Goal: Information Seeking & Learning: Learn about a topic

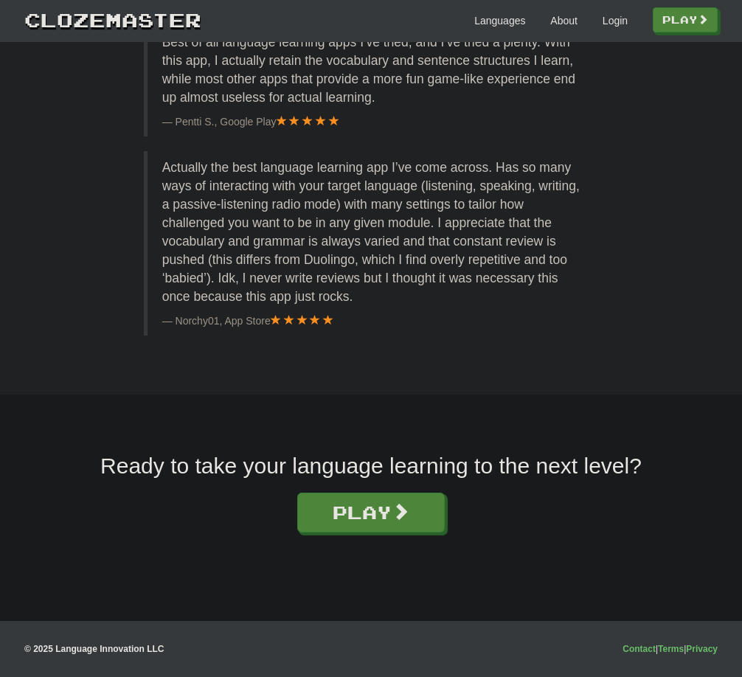
scroll to position [2355, 0]
click at [410, 515] on span at bounding box center [401, 511] width 18 height 18
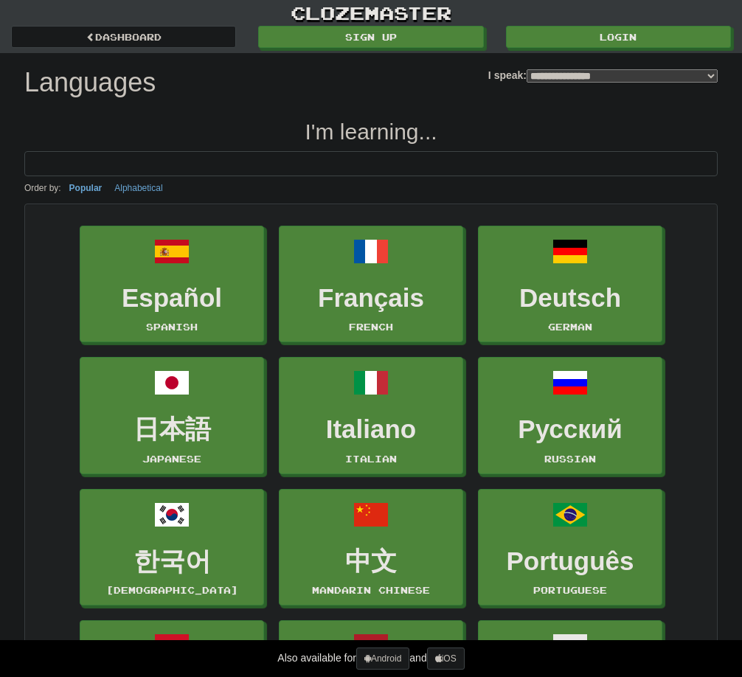
select select "*******"
click at [640, 38] on link "Login" at bounding box center [619, 38] width 225 height 22
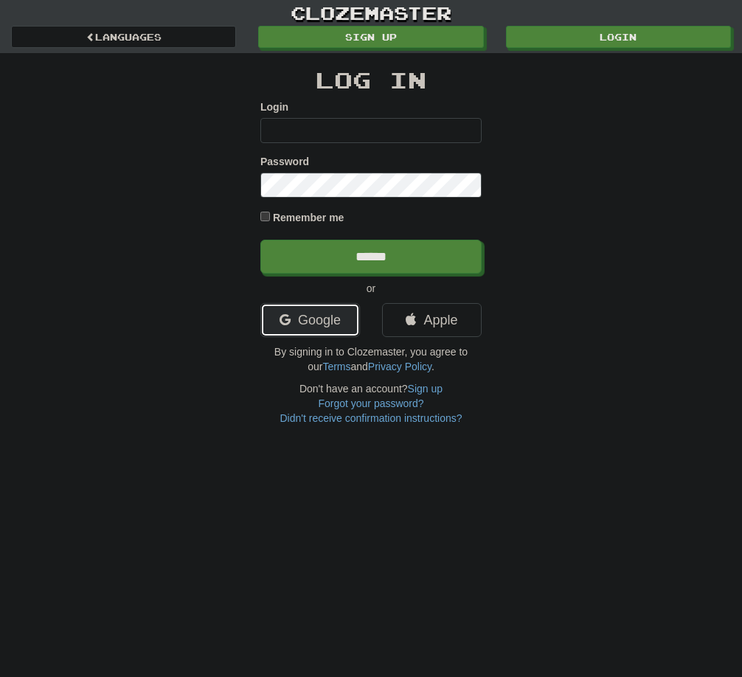
click at [300, 317] on link "Google" at bounding box center [310, 320] width 100 height 34
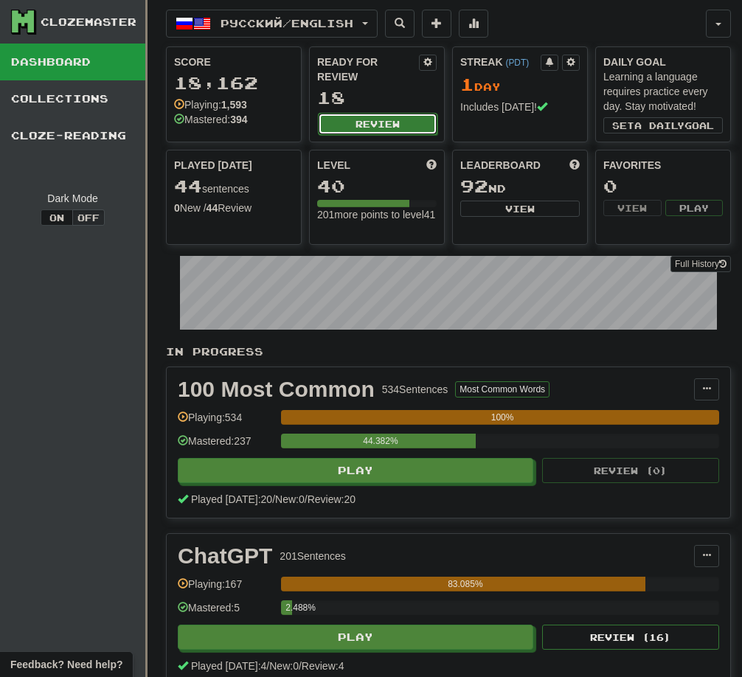
click at [413, 130] on button "Review" at bounding box center [378, 124] width 120 height 22
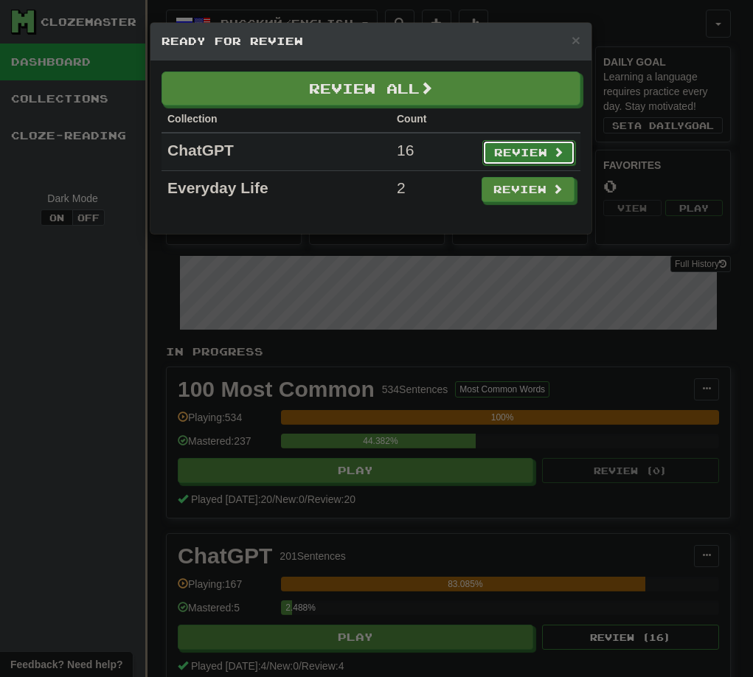
click at [499, 143] on button "Review" at bounding box center [529, 152] width 93 height 25
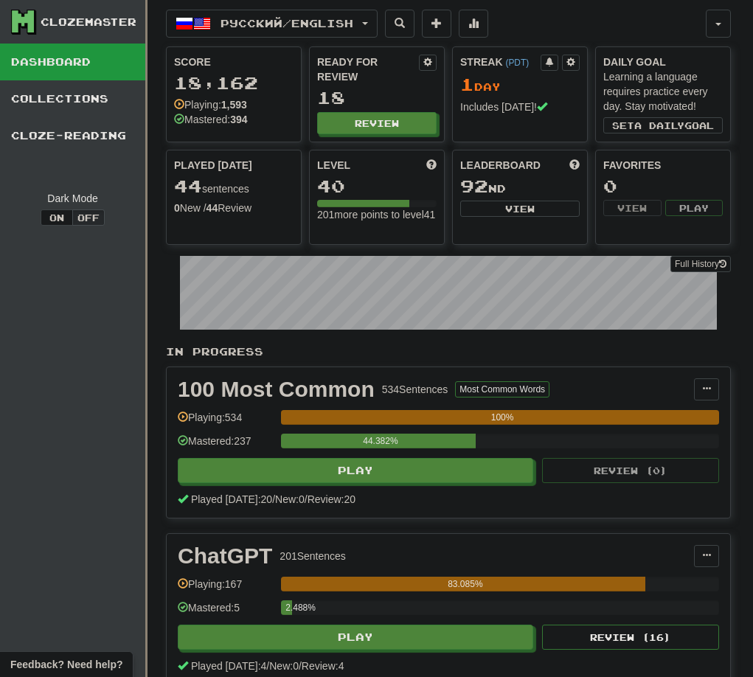
select select "**"
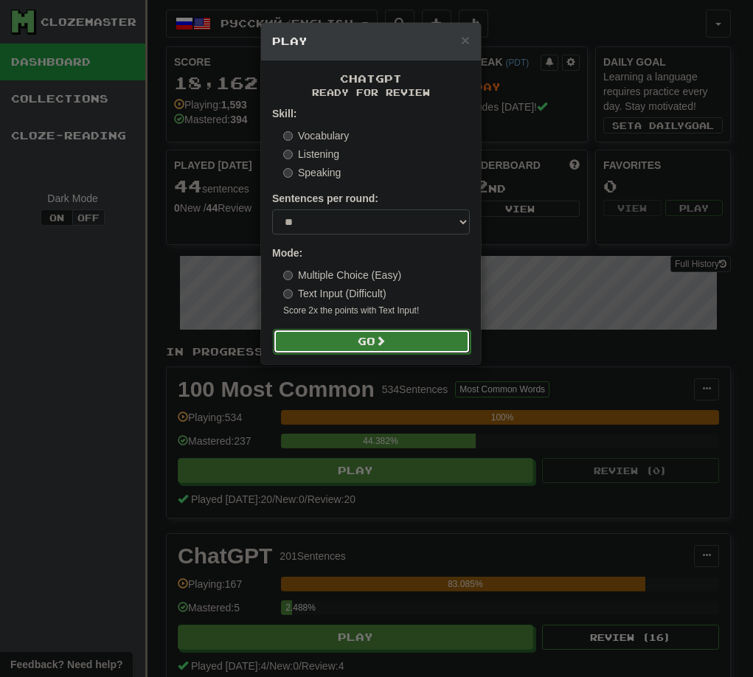
click at [401, 344] on button "Go" at bounding box center [372, 341] width 198 height 25
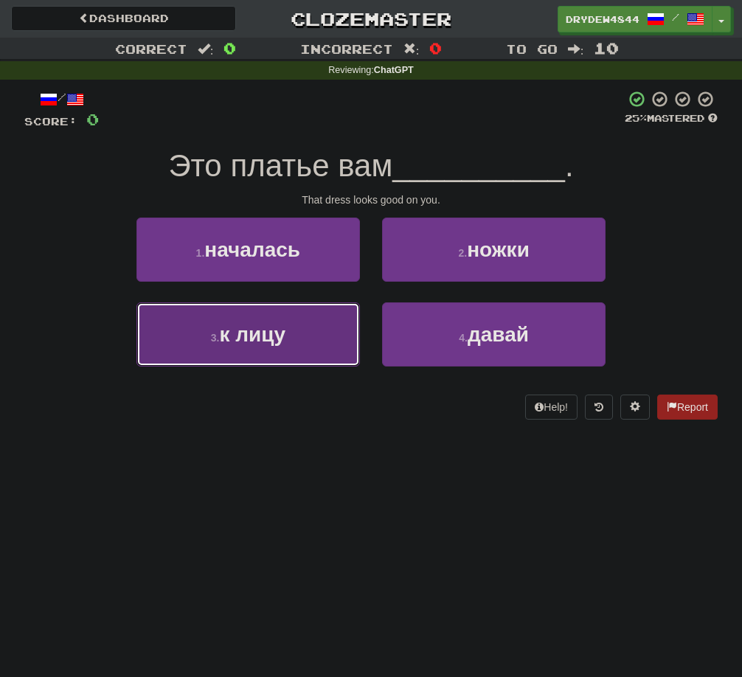
click at [325, 316] on button "3 . к лицу" at bounding box center [248, 334] width 224 height 64
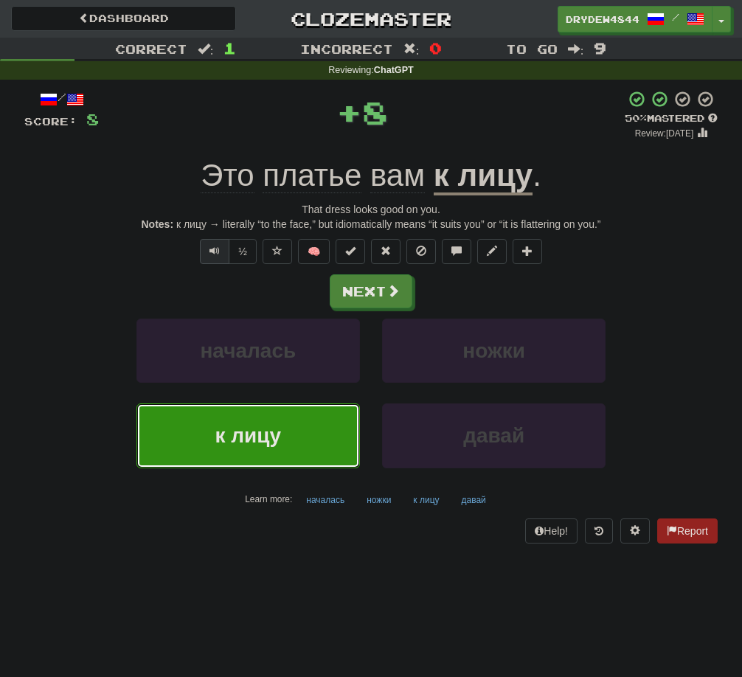
click at [217, 249] on span "Text-to-speech controls" at bounding box center [215, 251] width 10 height 10
click at [395, 291] on span at bounding box center [393, 291] width 13 height 13
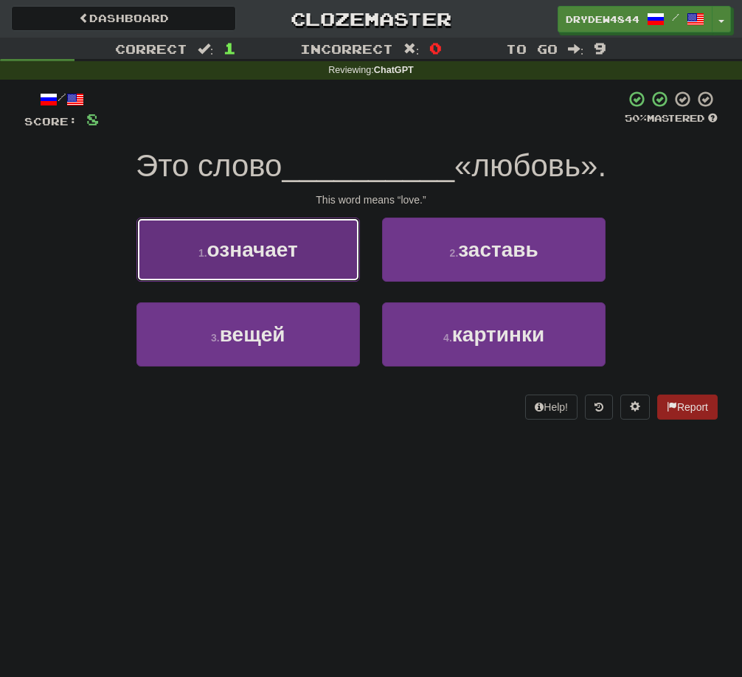
click at [317, 260] on button "1 . означает" at bounding box center [248, 250] width 224 height 64
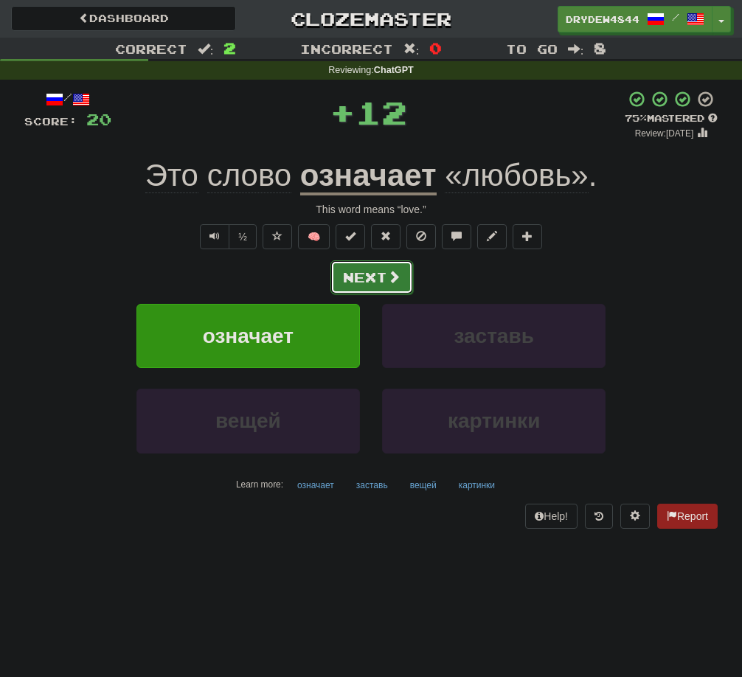
click at [359, 273] on button "Next" at bounding box center [372, 277] width 83 height 34
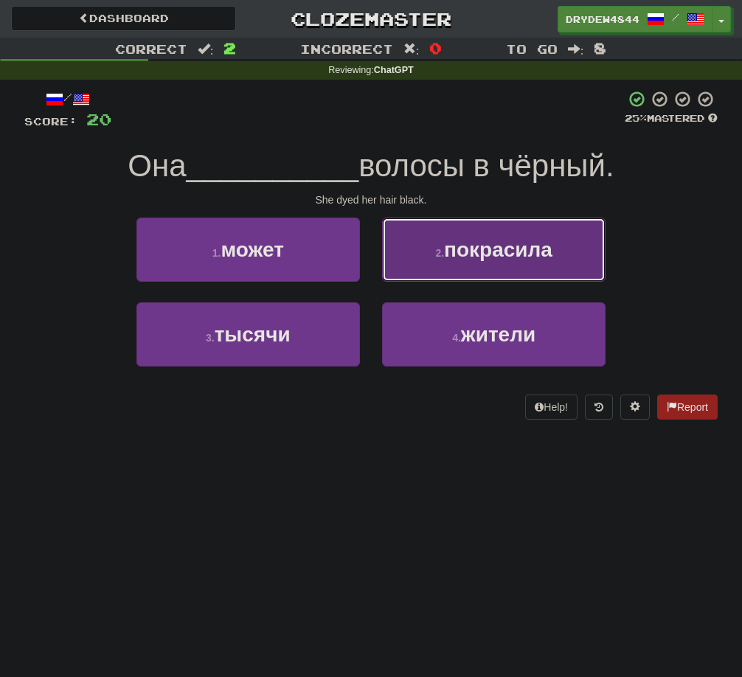
click at [460, 248] on span "покрасила" at bounding box center [498, 249] width 108 height 23
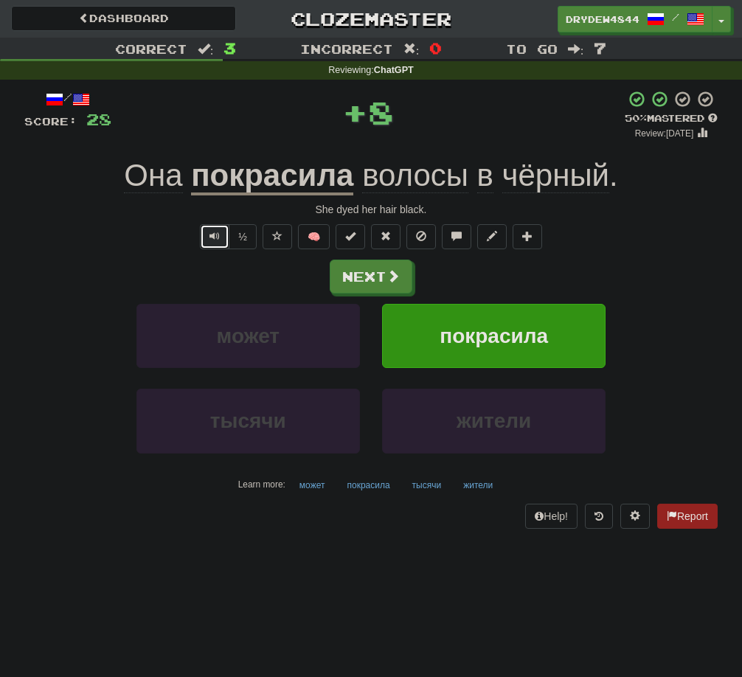
click at [221, 241] on button "Text-to-speech controls" at bounding box center [215, 236] width 30 height 25
click at [354, 272] on button "Next" at bounding box center [372, 277] width 83 height 34
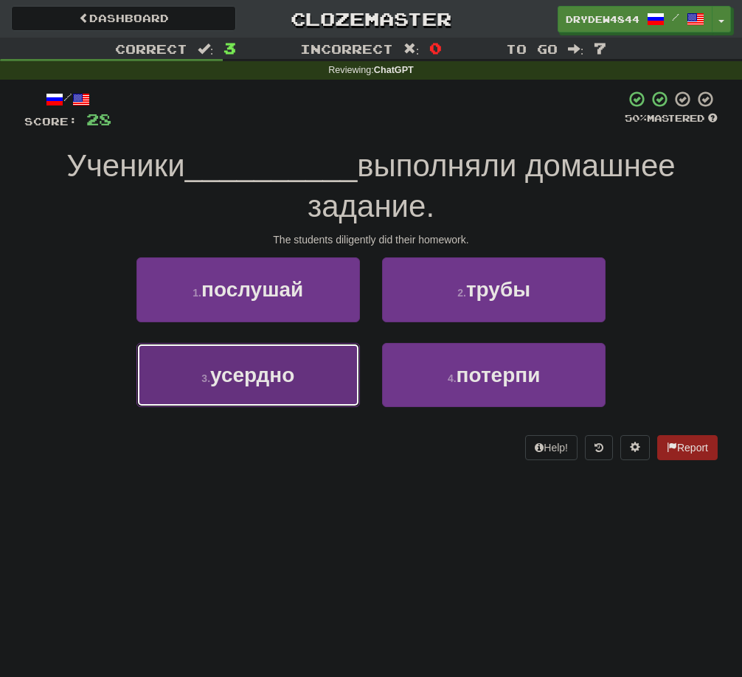
click at [274, 383] on span "усердно" at bounding box center [252, 375] width 84 height 23
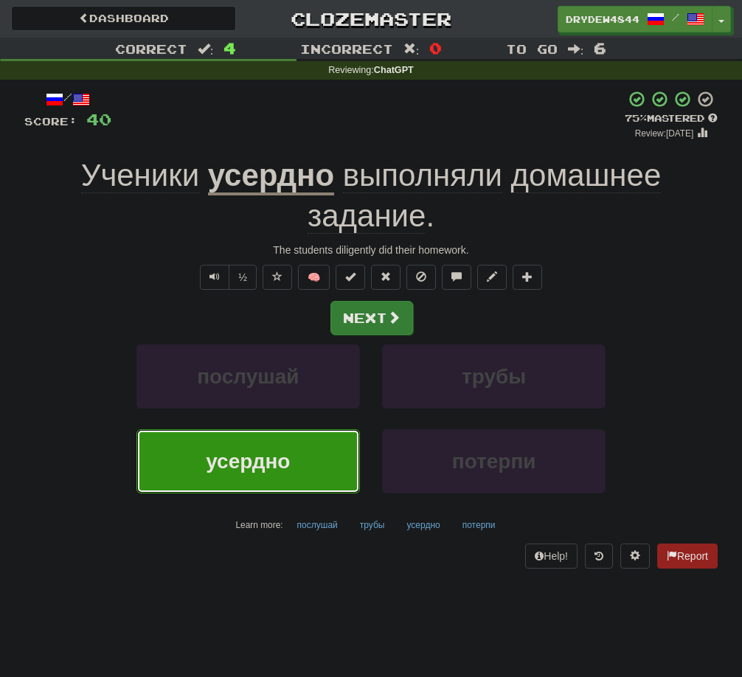
click at [398, 323] on span at bounding box center [393, 317] width 13 height 13
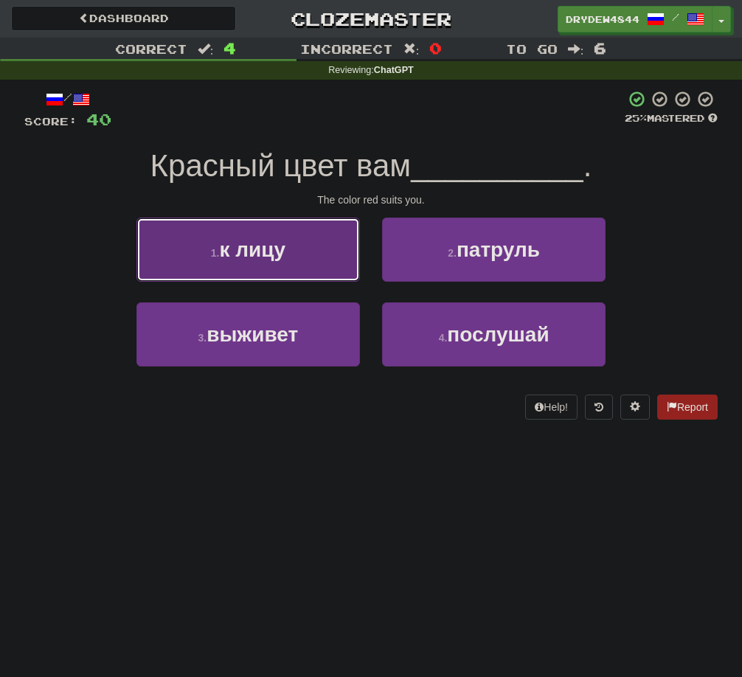
click at [288, 255] on button "1 . к лицу" at bounding box center [248, 250] width 224 height 64
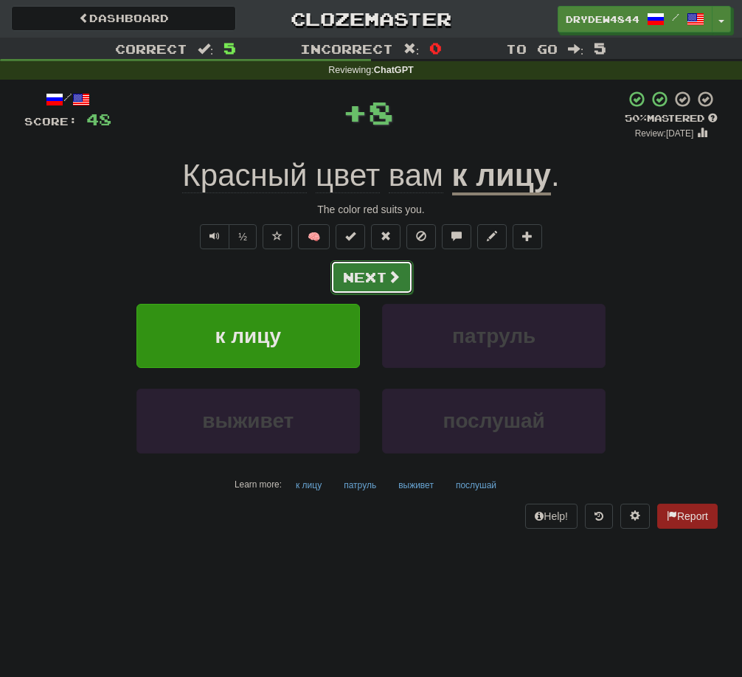
click at [361, 276] on button "Next" at bounding box center [372, 277] width 83 height 34
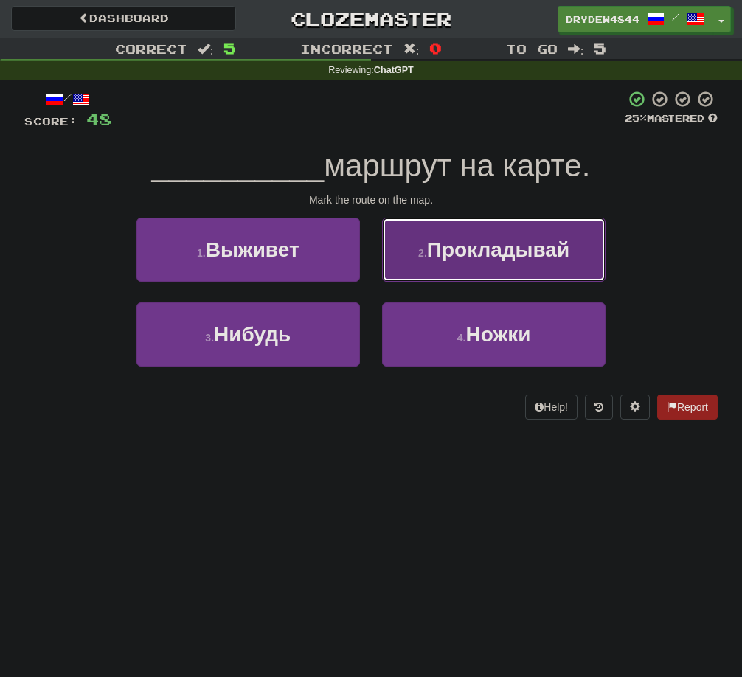
click at [415, 268] on button "2 . Прокладывай" at bounding box center [494, 250] width 224 height 64
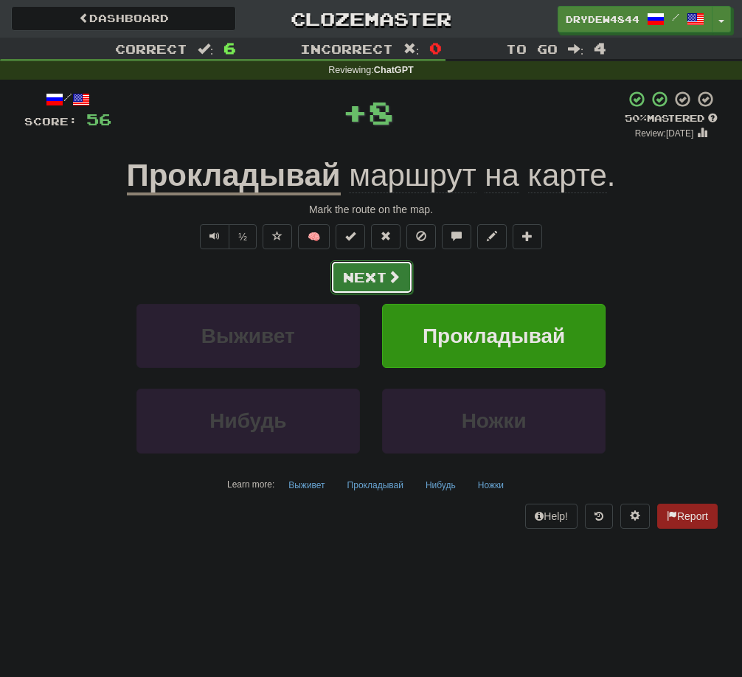
click at [371, 280] on button "Next" at bounding box center [372, 277] width 83 height 34
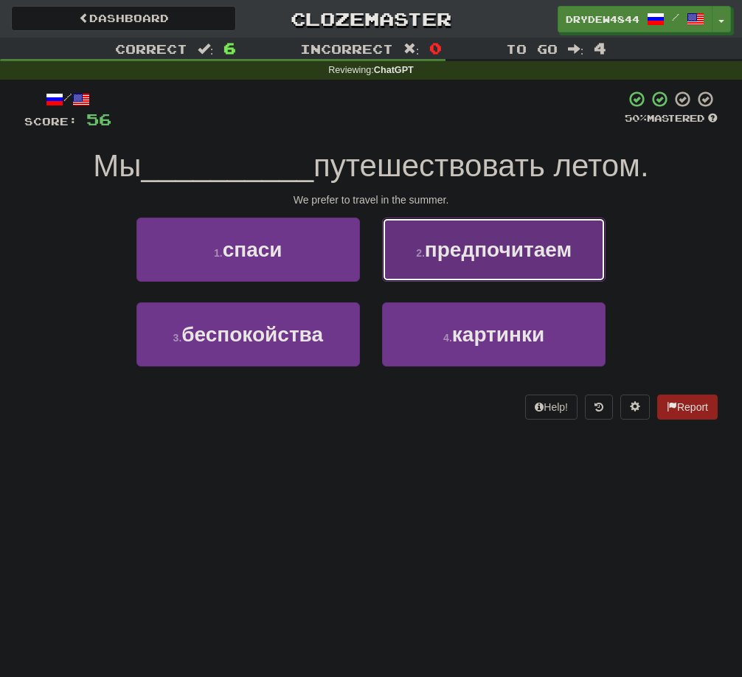
click at [426, 269] on button "2 . предпочитаем" at bounding box center [494, 250] width 224 height 64
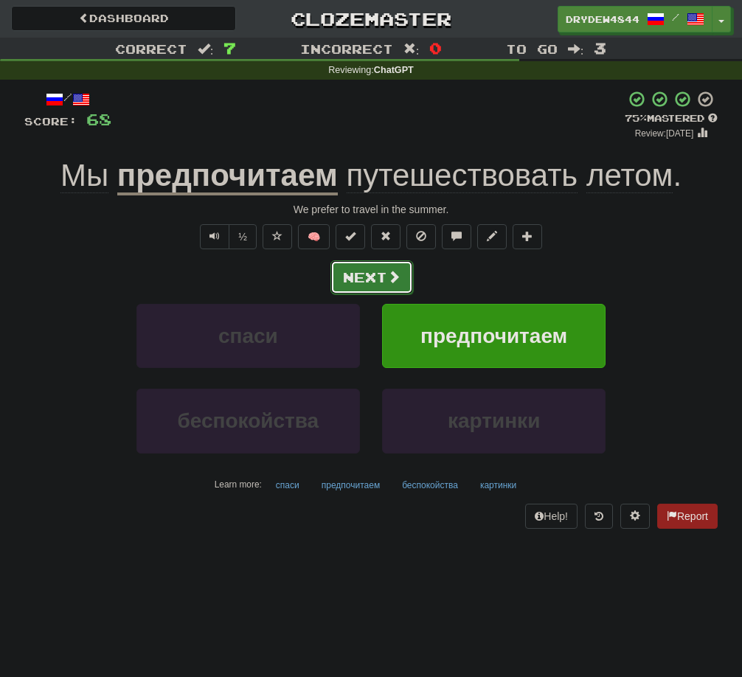
click at [351, 270] on button "Next" at bounding box center [372, 277] width 83 height 34
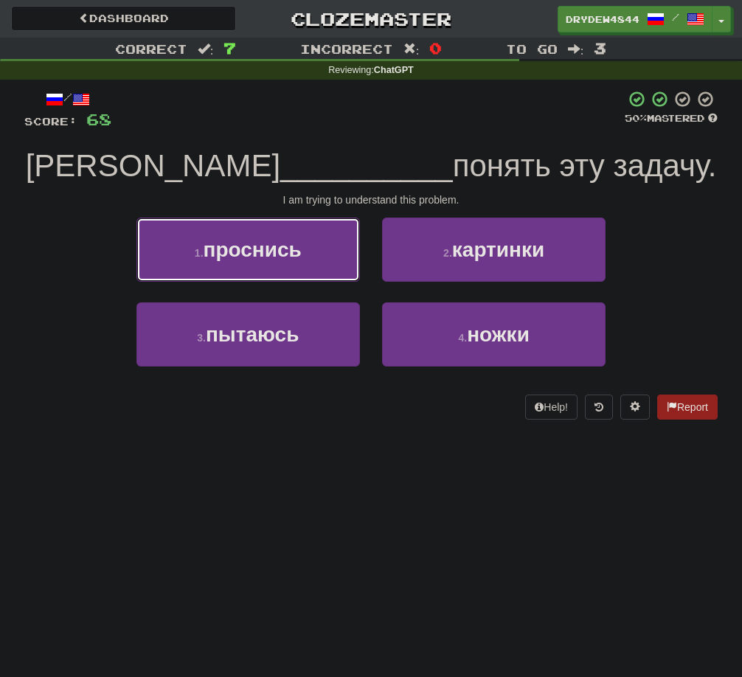
click at [351, 270] on button "1 . проснись" at bounding box center [248, 250] width 224 height 64
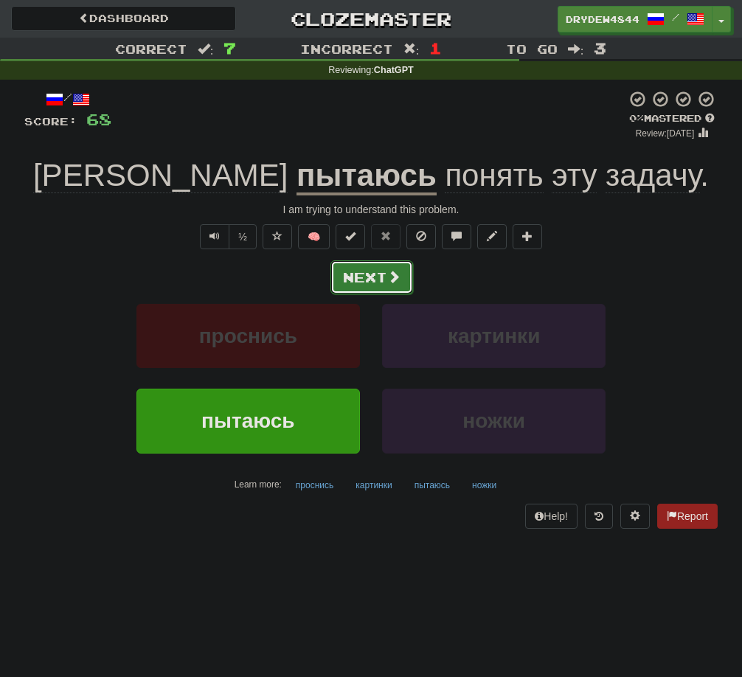
click at [363, 275] on button "Next" at bounding box center [372, 277] width 83 height 34
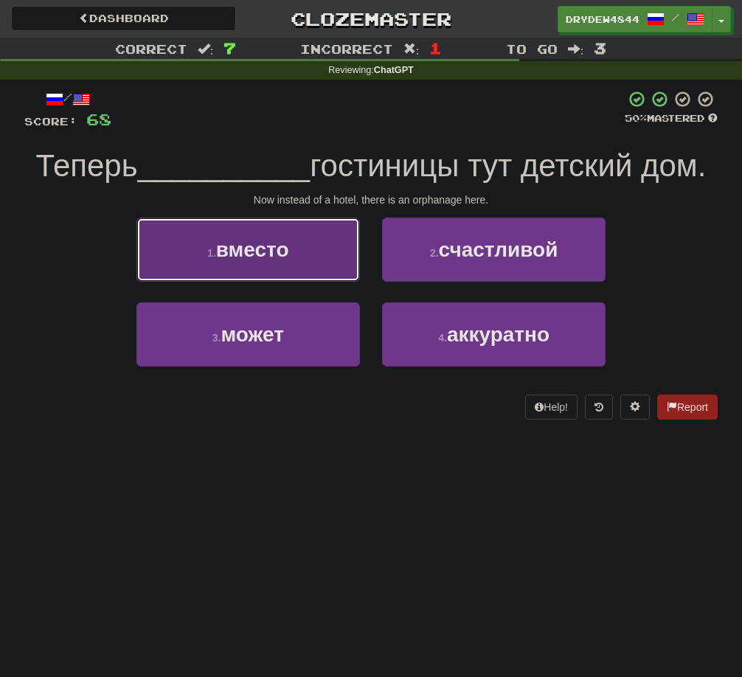
click at [308, 266] on button "1 . вместо" at bounding box center [248, 250] width 224 height 64
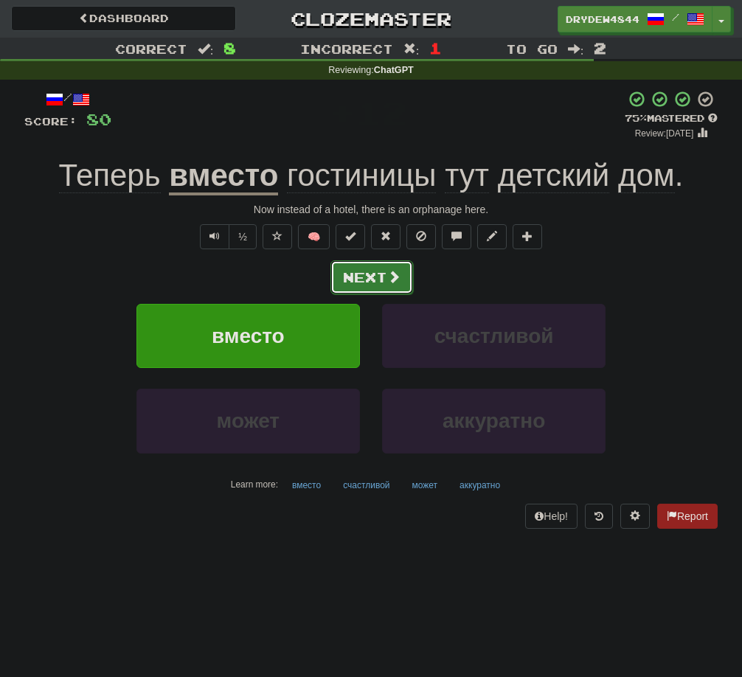
click at [361, 274] on button "Next" at bounding box center [372, 277] width 83 height 34
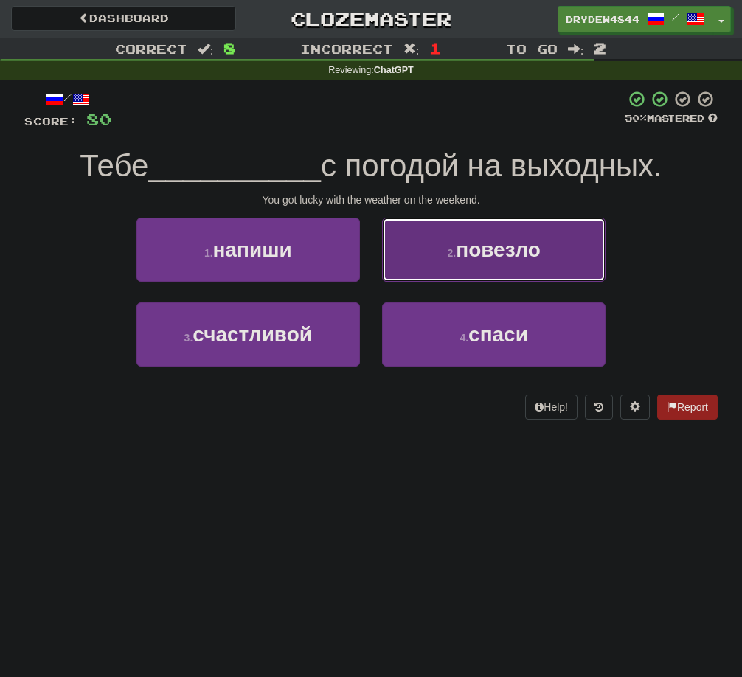
click at [421, 274] on button "2 . повезло" at bounding box center [494, 250] width 224 height 64
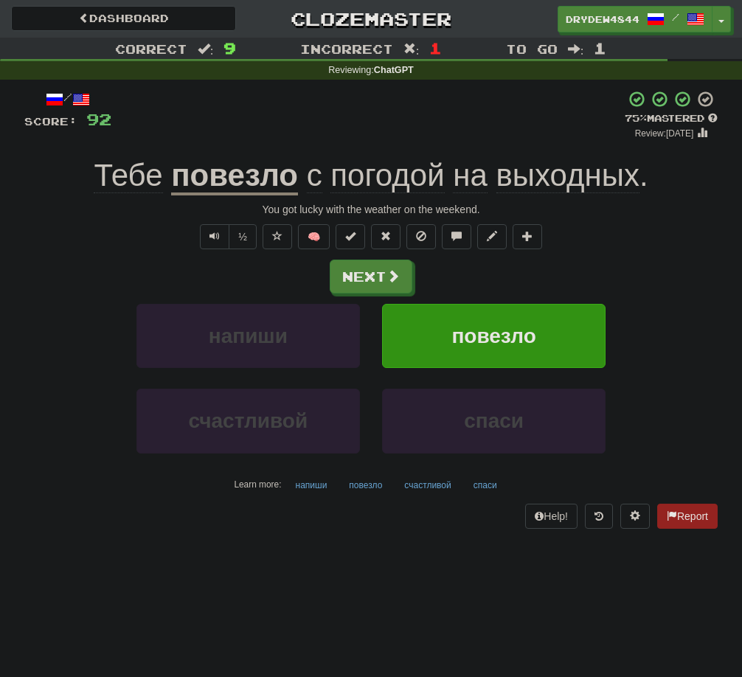
click at [381, 183] on span "погодой" at bounding box center [388, 175] width 114 height 35
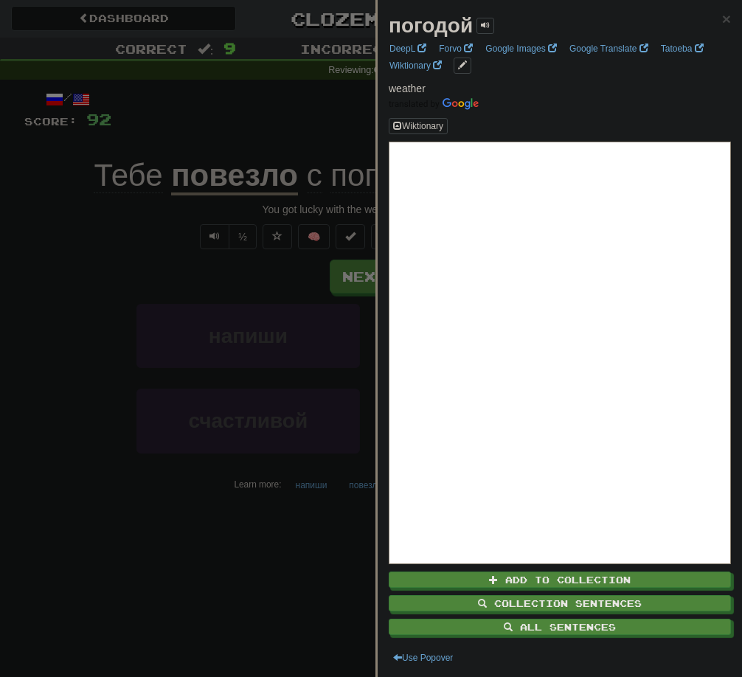
click at [65, 367] on div at bounding box center [371, 338] width 742 height 677
